Goal: Find specific page/section: Find specific page/section

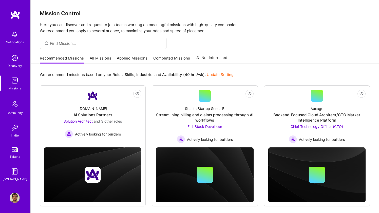
click at [143, 56] on link "Applied Missions" at bounding box center [132, 59] width 31 height 8
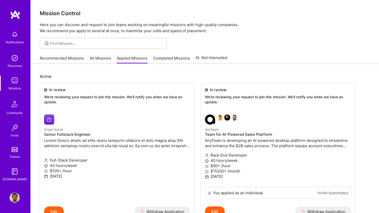
click at [21, 13] on link at bounding box center [15, 14] width 30 height 9
